Goal: Check status: Check status

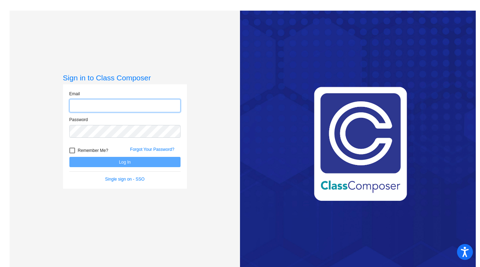
type input "[EMAIL_ADDRESS][DOMAIN_NAME]"
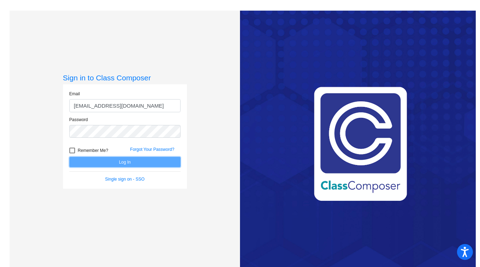
click at [124, 164] on button "Log In" at bounding box center [124, 162] width 111 height 10
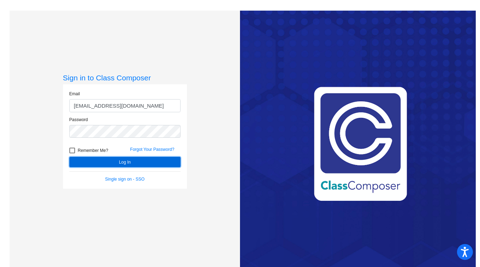
click at [124, 164] on button "Log In" at bounding box center [124, 162] width 111 height 10
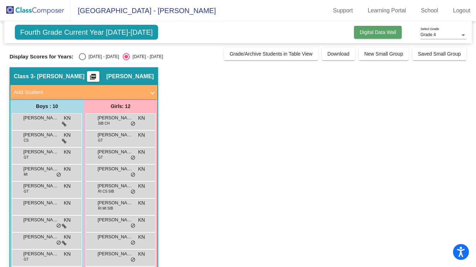
click at [361, 31] on span "Digital Data Wall" at bounding box center [378, 32] width 36 height 6
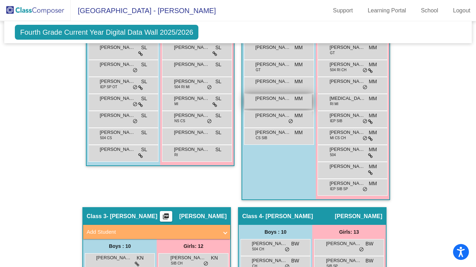
scroll to position [290, 0]
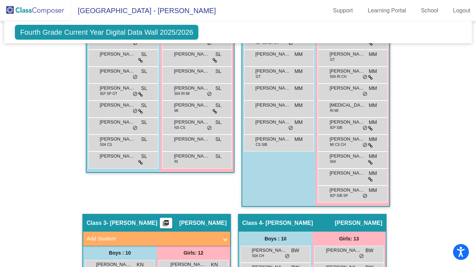
click at [149, 30] on span "Fourth Grade Current Year Digital Data Wall 2025/2026" at bounding box center [107, 32] width 184 height 15
click at [149, 36] on span "Fourth Grade Current Year Digital Data Wall 2025/2026" at bounding box center [107, 32] width 184 height 15
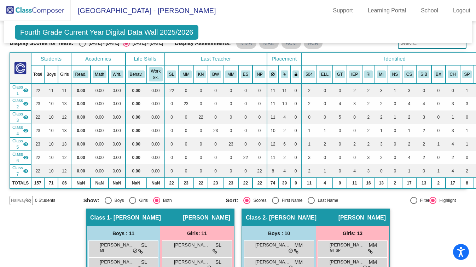
scroll to position [0, 0]
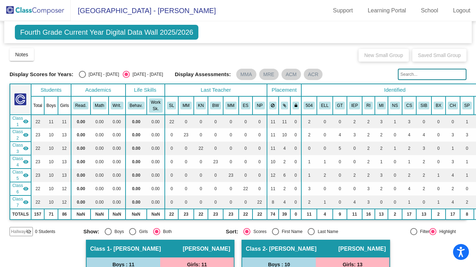
click at [80, 72] on div "Select an option" at bounding box center [82, 74] width 7 height 7
click at [82, 78] on input "[DATE] - [DATE]" at bounding box center [82, 78] width 0 height 0
radio input "true"
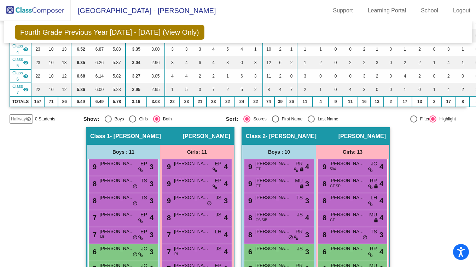
scroll to position [132, 0]
